Goal: Task Accomplishment & Management: Manage account settings

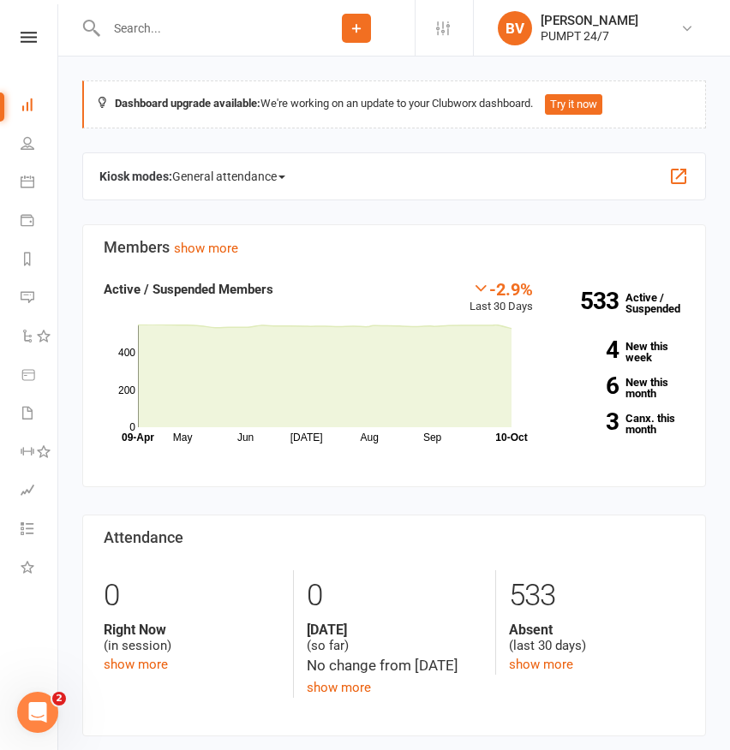
click at [345, 21] on button "Add" at bounding box center [356, 28] width 29 height 29
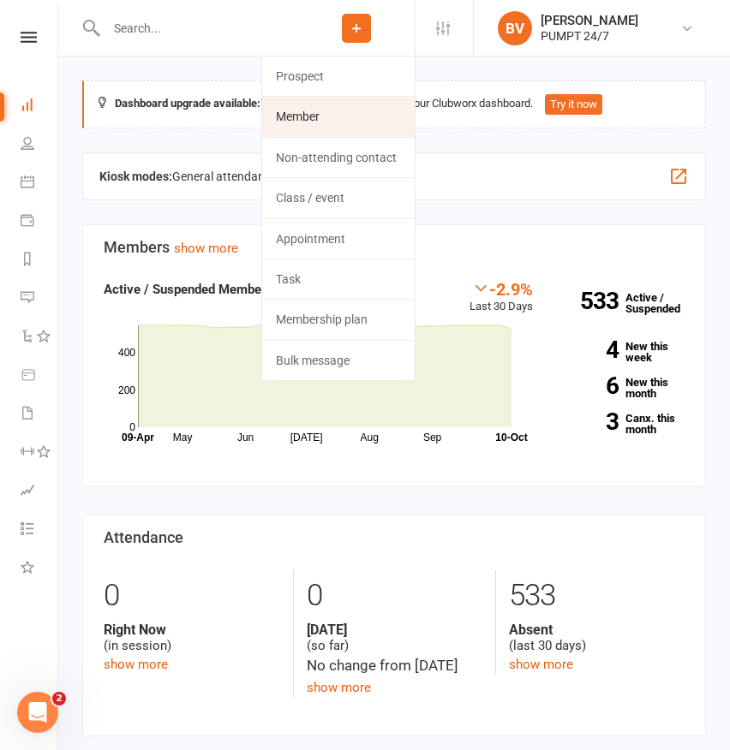
click at [350, 104] on link "Member" at bounding box center [338, 116] width 152 height 39
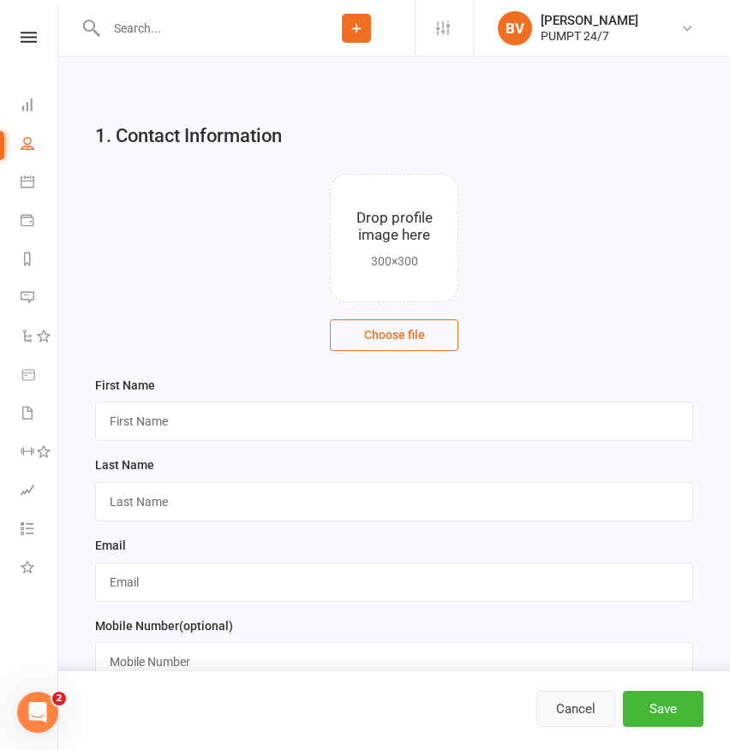
click at [577, 710] on button "Cancel" at bounding box center [575, 709] width 79 height 36
select select "100"
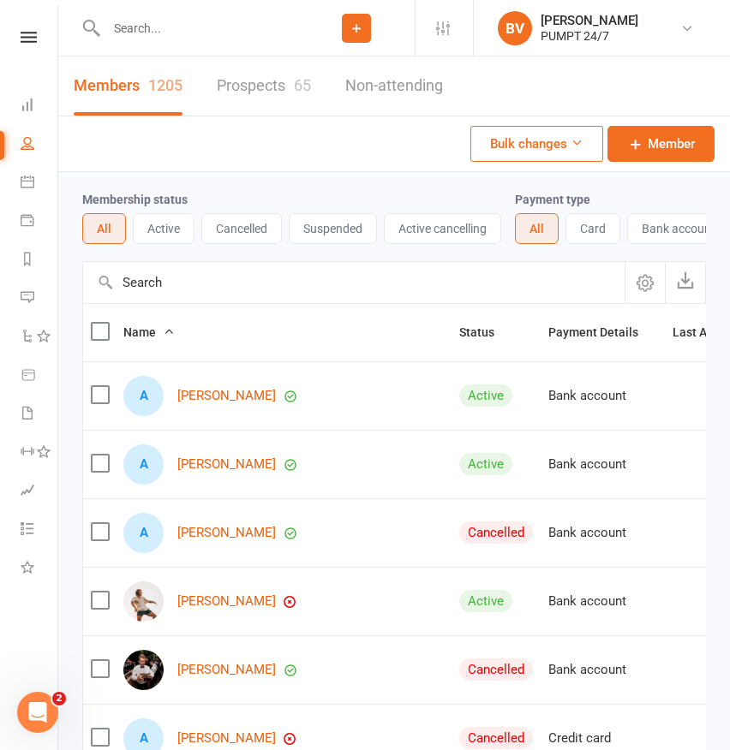
click at [358, 25] on icon at bounding box center [356, 28] width 15 height 15
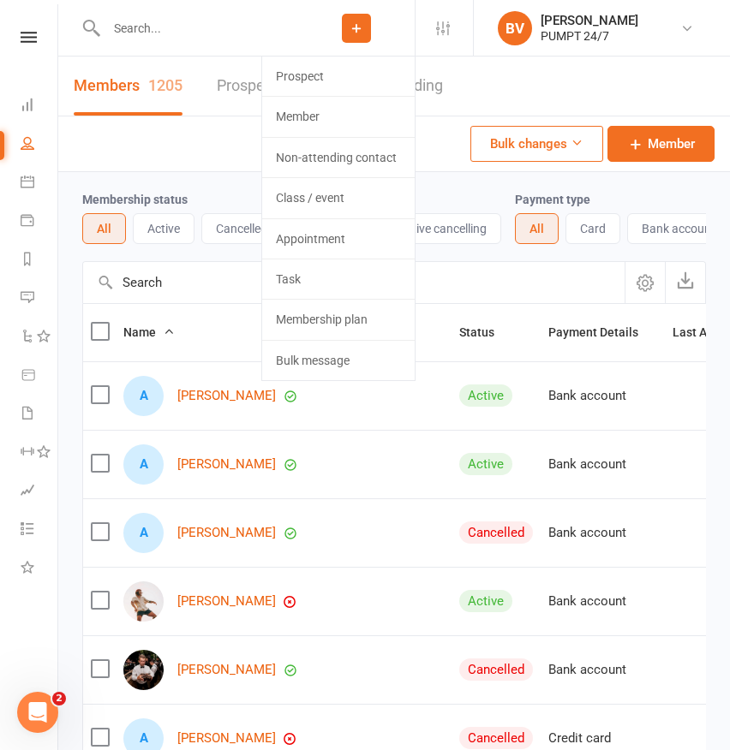
click at [206, 150] on div "Members 1205 Prospects 65 Non-attending Bulk changes Member" at bounding box center [393, 115] width 671 height 116
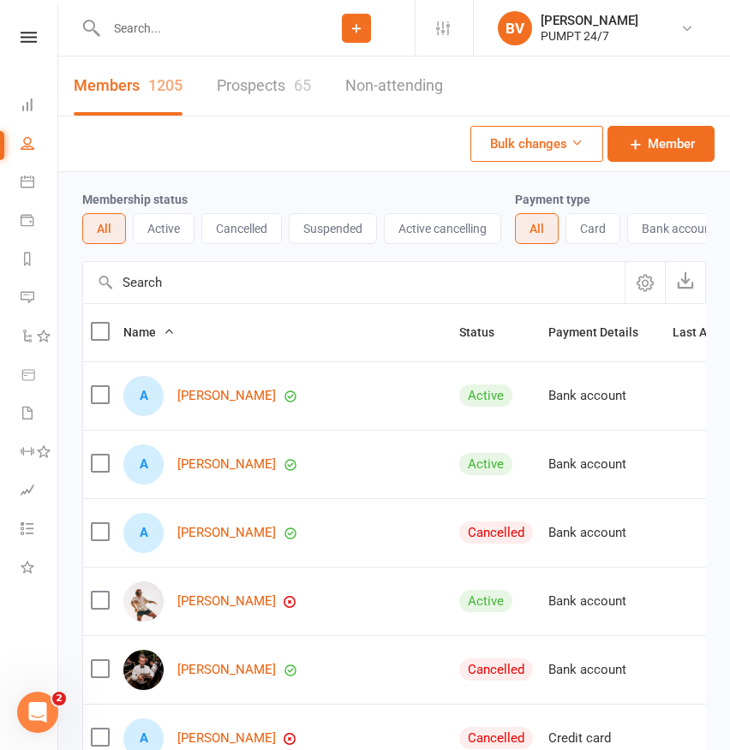
click at [432, 35] on li "Settings Membership Plans Event Templates Appointment Types Mobile App Website …" at bounding box center [444, 28] width 58 height 56
click at [439, 33] on icon at bounding box center [443, 28] width 14 height 14
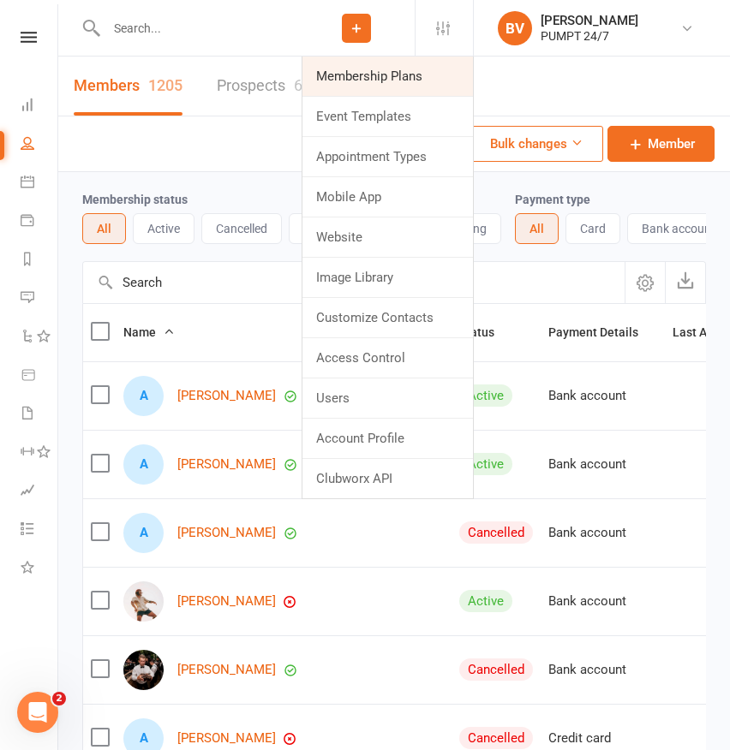
click at [391, 84] on link "Membership Plans" at bounding box center [387, 76] width 170 height 39
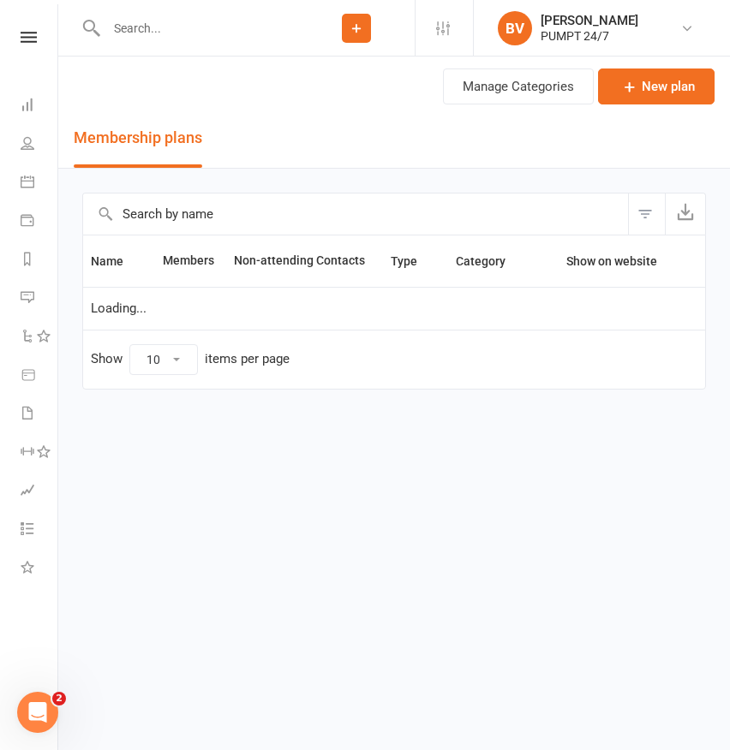
select select "25"
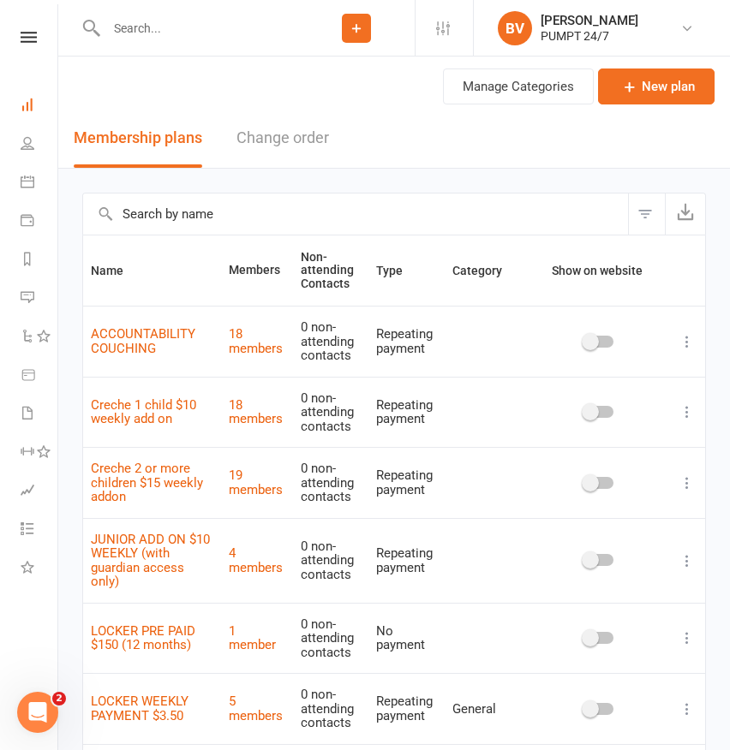
click at [28, 115] on link "Dashboard" at bounding box center [40, 106] width 39 height 39
